Goal: Task Accomplishment & Management: Use online tool/utility

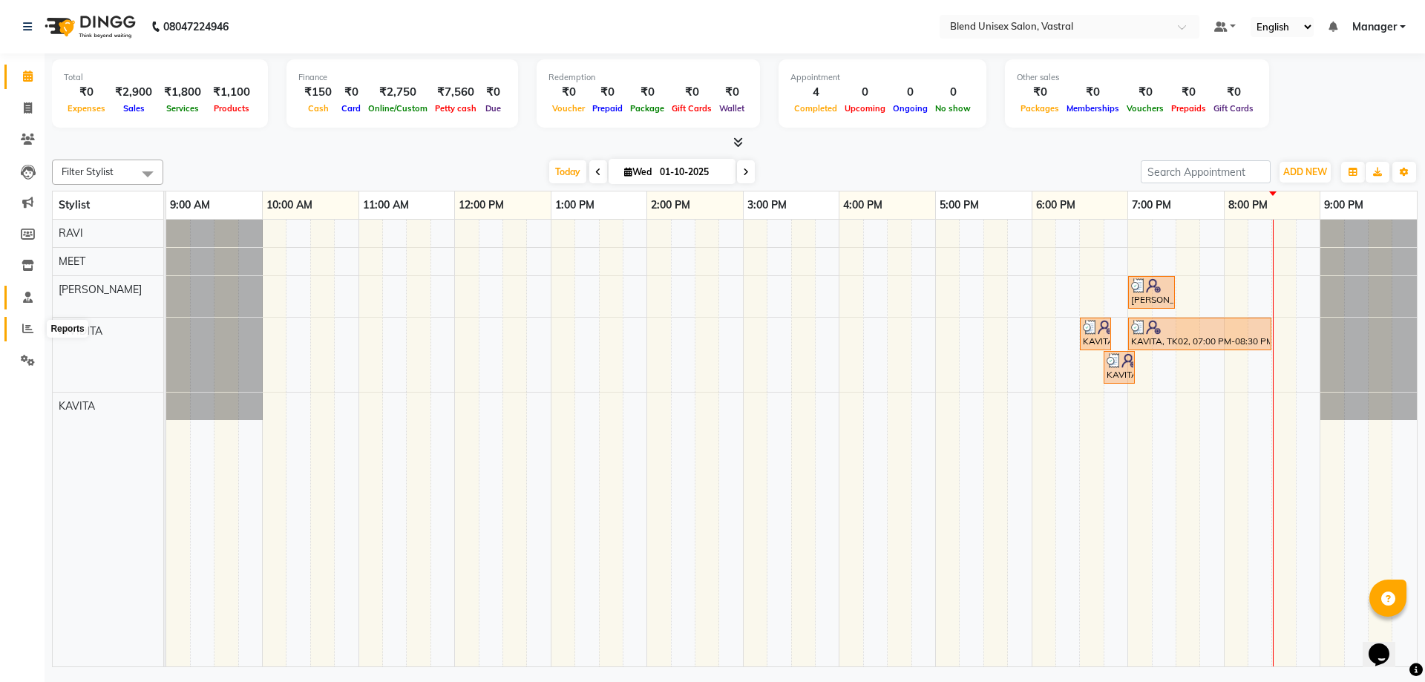
drag, startPoint x: 24, startPoint y: 326, endPoint x: 37, endPoint y: 306, distance: 23.5
click at [23, 326] on icon at bounding box center [27, 328] width 11 height 11
click at [27, 323] on icon at bounding box center [27, 328] width 11 height 11
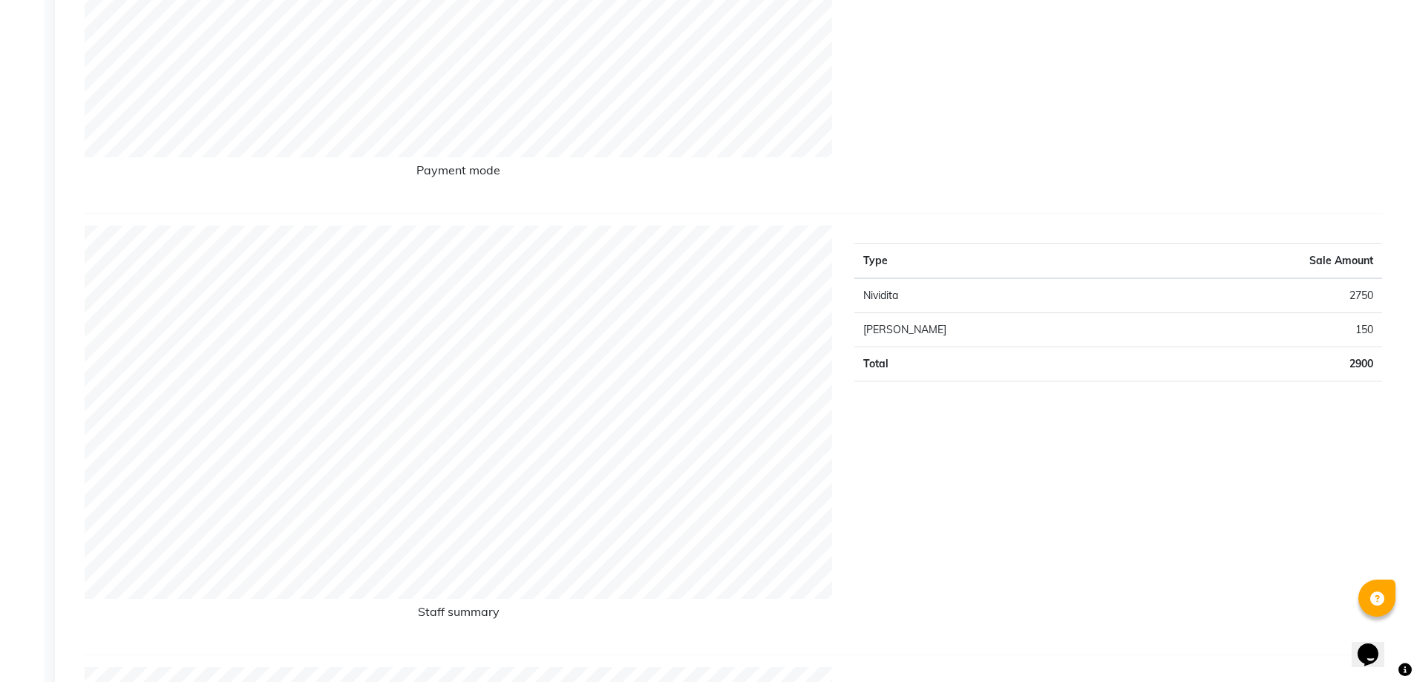
scroll to position [519, 0]
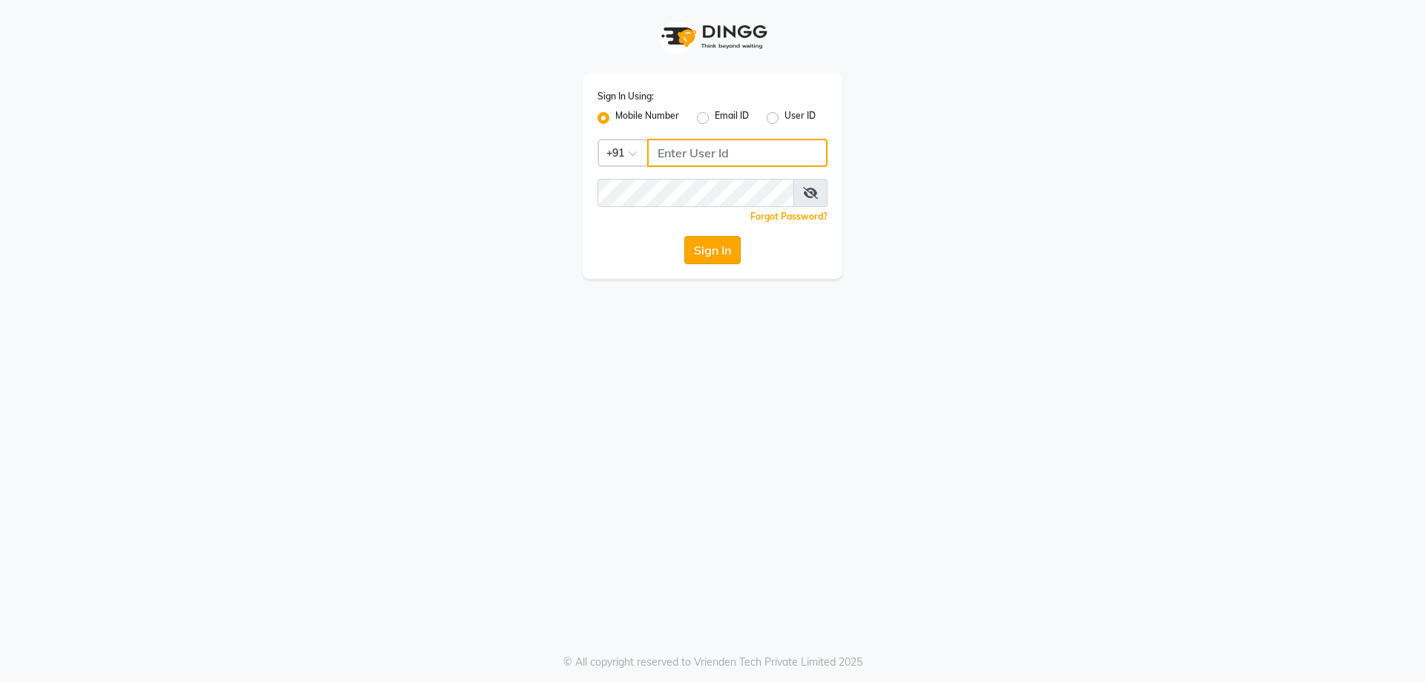
type input "8141818414"
click at [721, 257] on button "Sign In" at bounding box center [712, 250] width 56 height 28
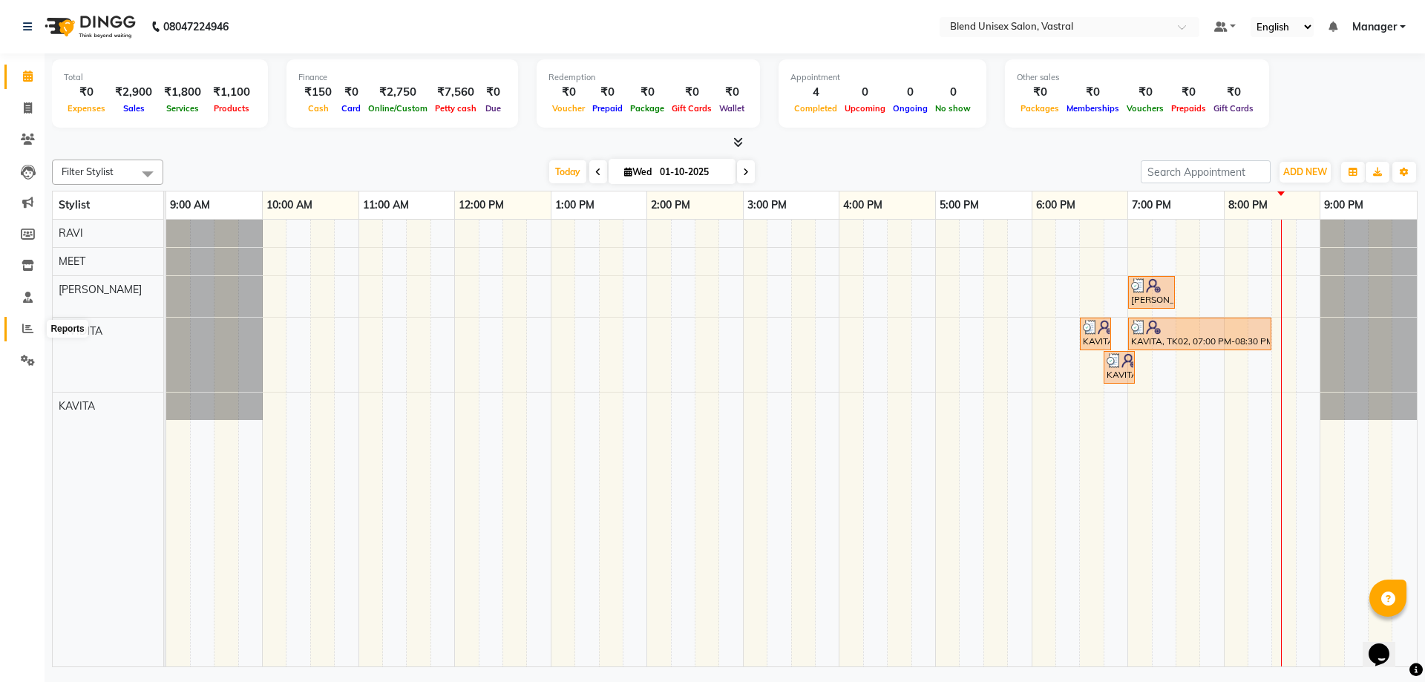
click at [25, 332] on icon at bounding box center [27, 328] width 11 height 11
